Goal: Communication & Community: Answer question/provide support

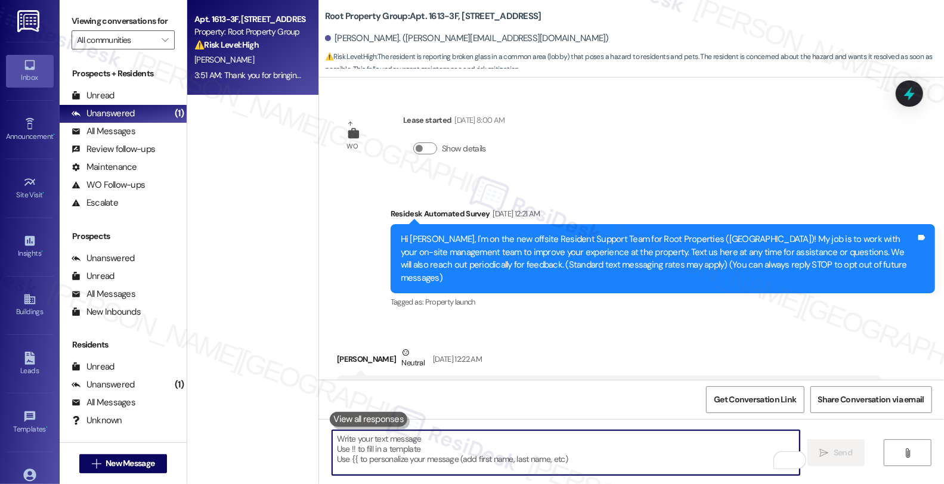
scroll to position [3565, 0]
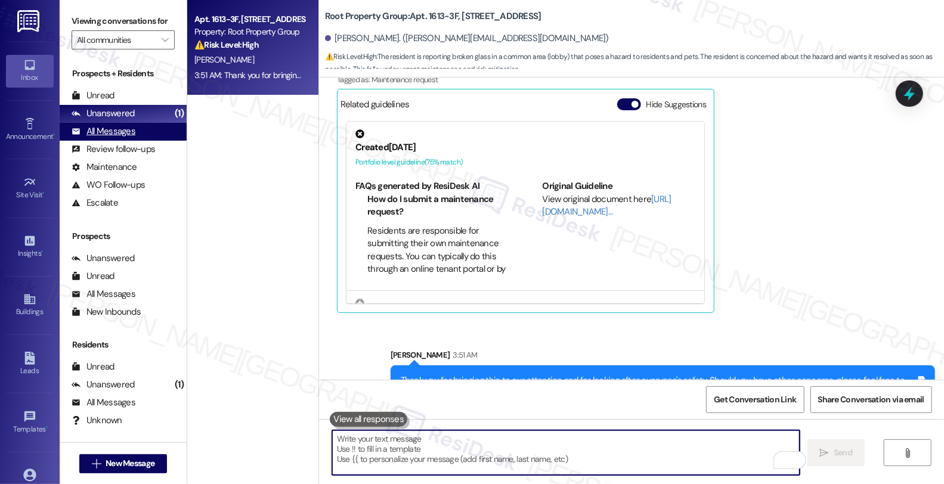
click at [132, 138] on div "All Messages" at bounding box center [104, 131] width 64 height 13
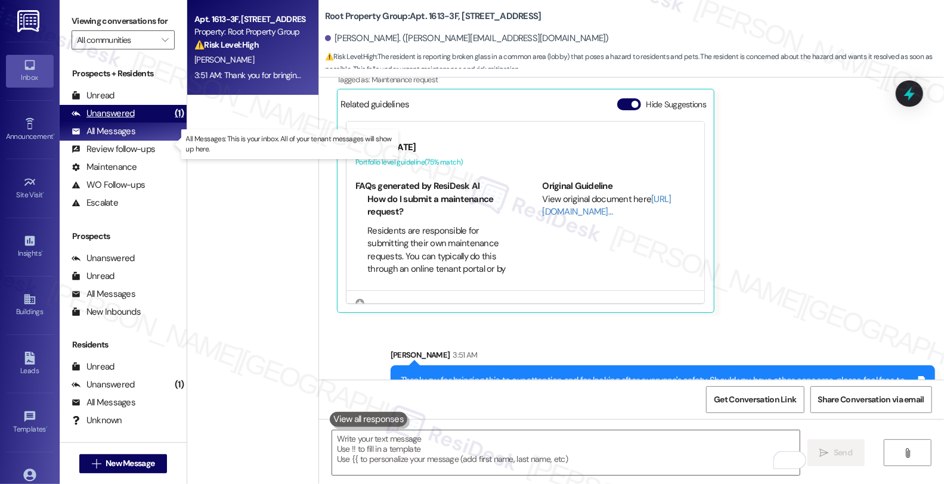
click at [129, 120] on div "Unanswered" at bounding box center [103, 113] width 63 height 13
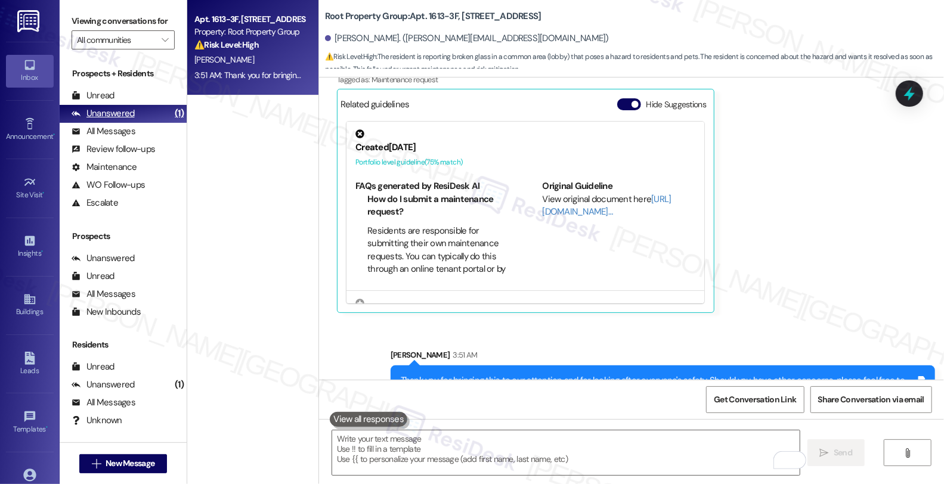
click at [124, 120] on div "Unanswered" at bounding box center [103, 113] width 63 height 13
click at [119, 120] on div "Unanswered" at bounding box center [103, 113] width 63 height 13
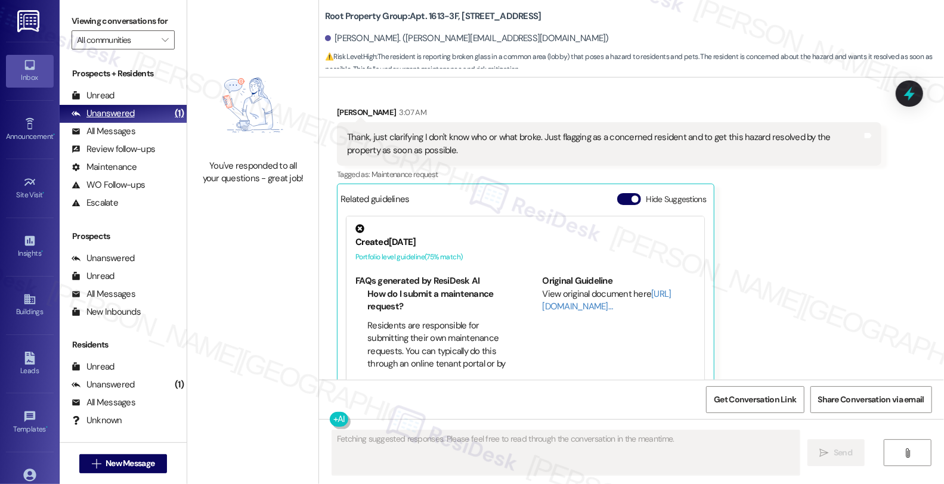
scroll to position [3469, 0]
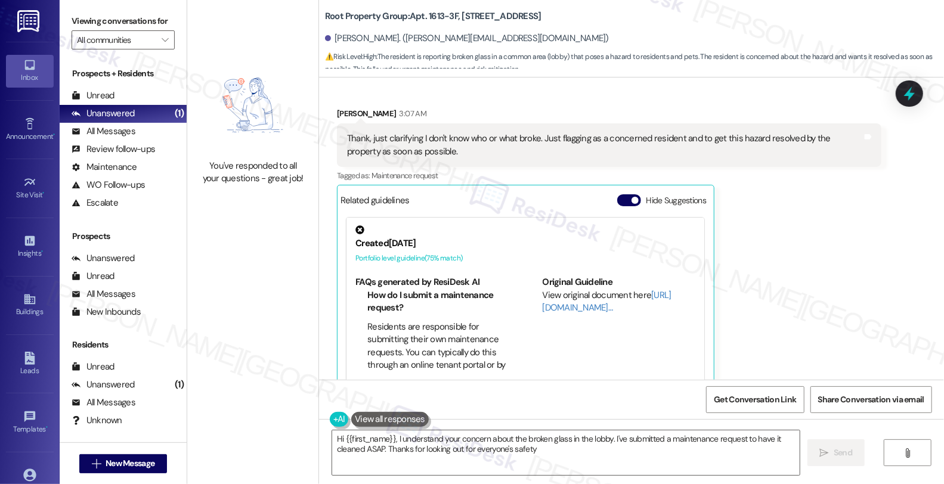
type textarea "Hi {{first_name}}, I understand your concern about the broken glass in the lobb…"
